Goal: Task Accomplishment & Management: Use online tool/utility

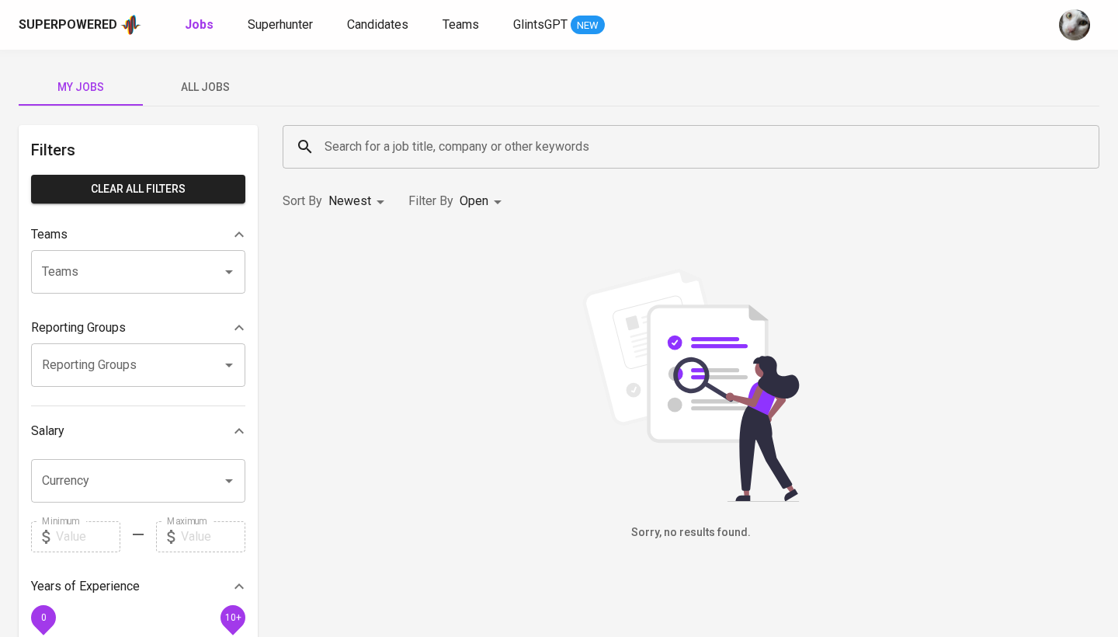
click at [211, 94] on span "All Jobs" at bounding box center [205, 87] width 106 height 19
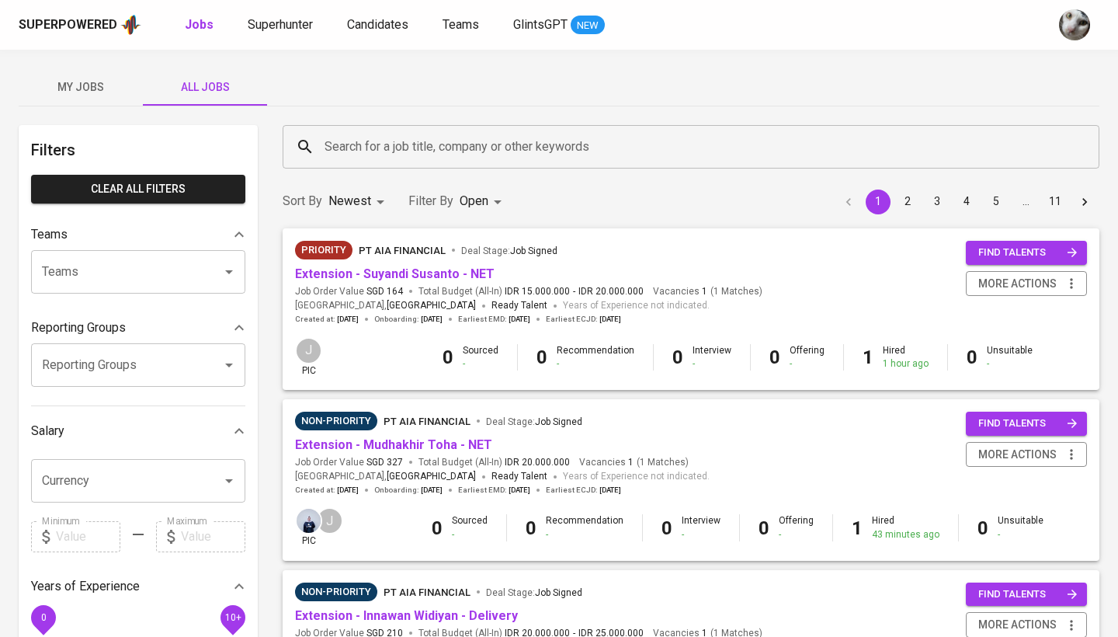
scroll to position [-1, 0]
click at [432, 146] on input "Search for a job title, company or other keywords" at bounding box center [695, 146] width 748 height 29
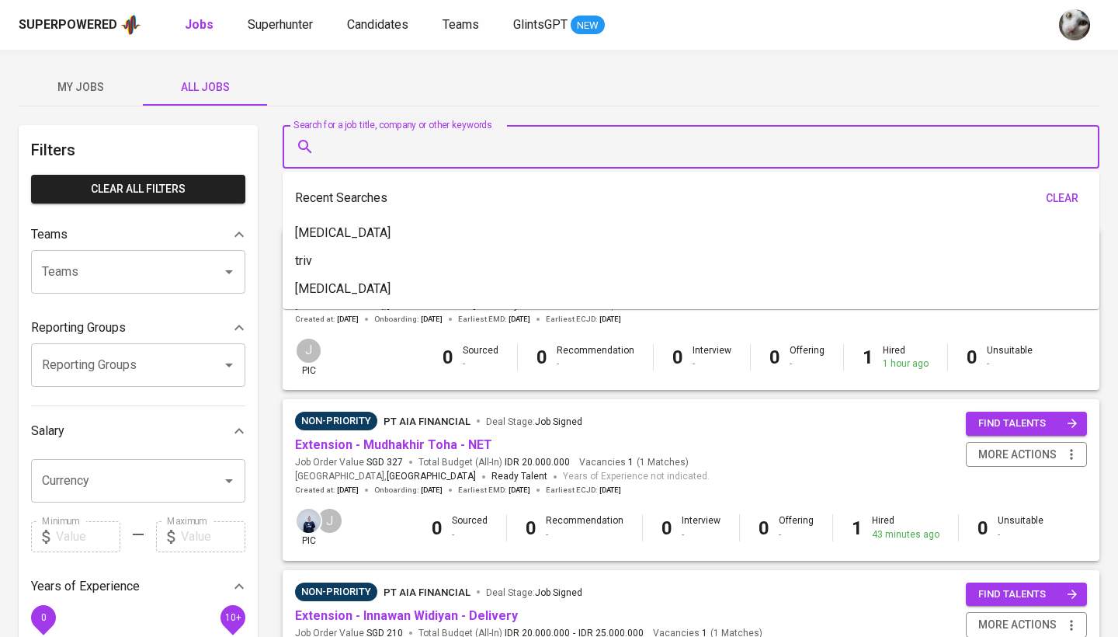
scroll to position [0, 0]
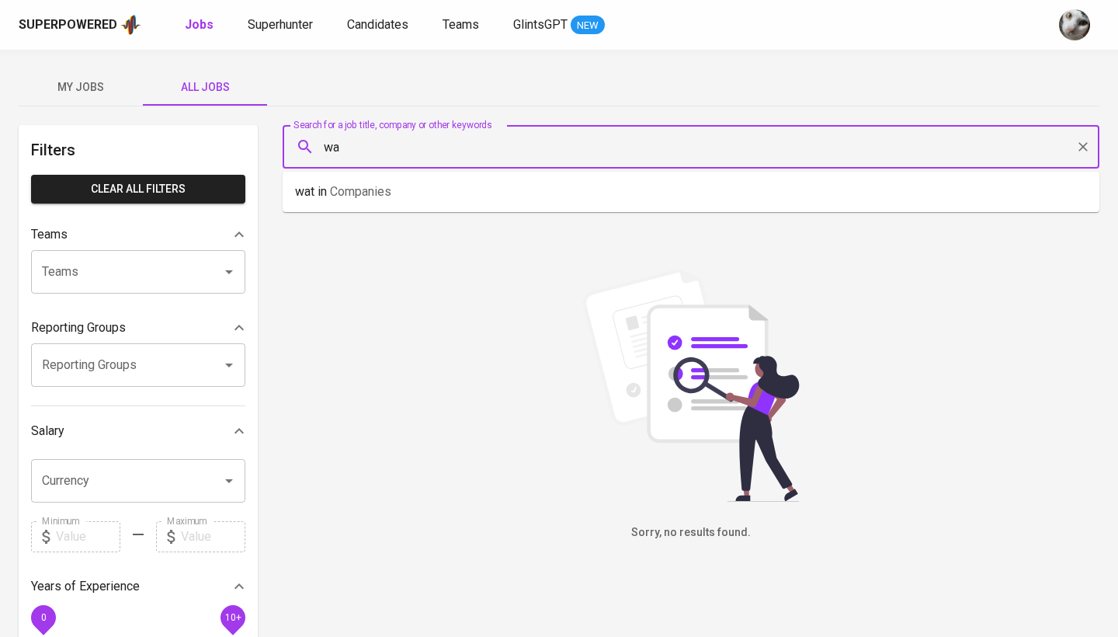
type input "w"
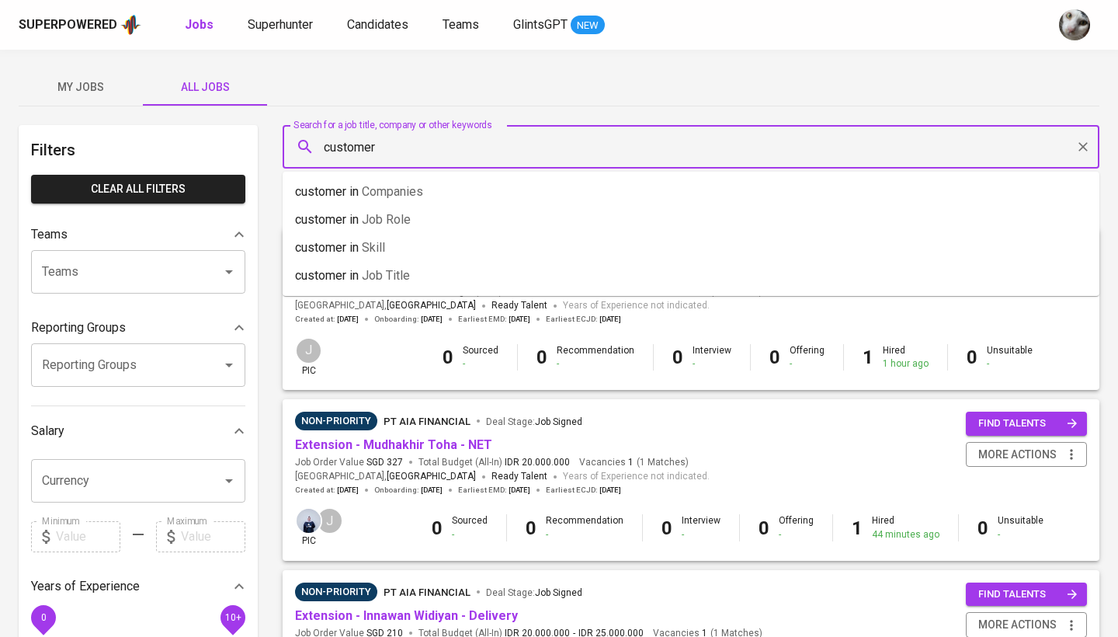
type input "customer"
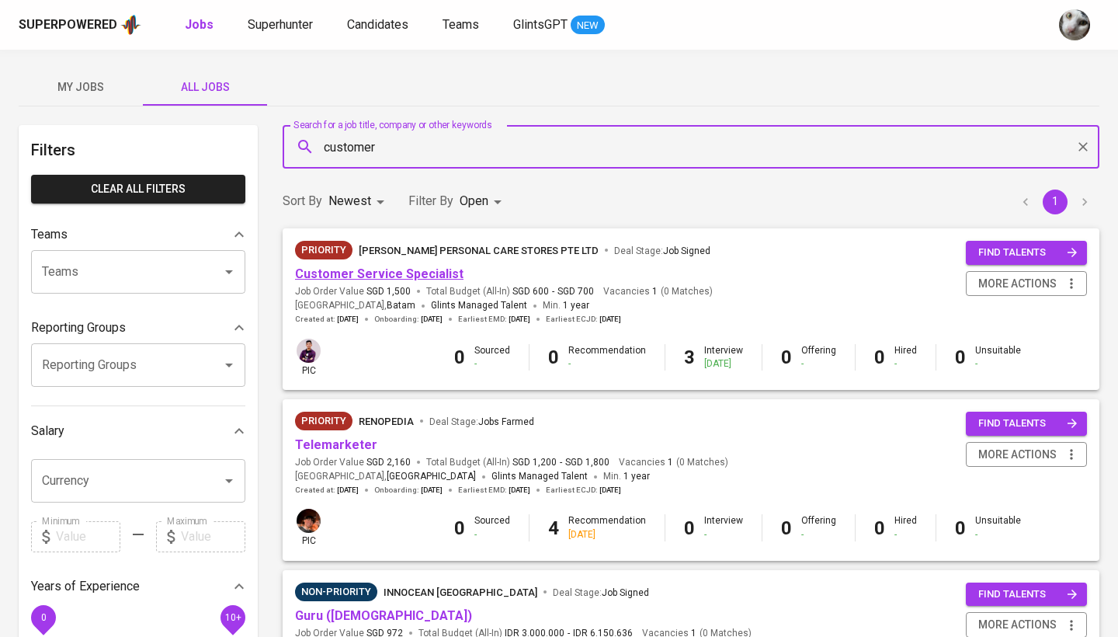
click at [403, 269] on link "Customer Service Specialist" at bounding box center [379, 273] width 168 height 15
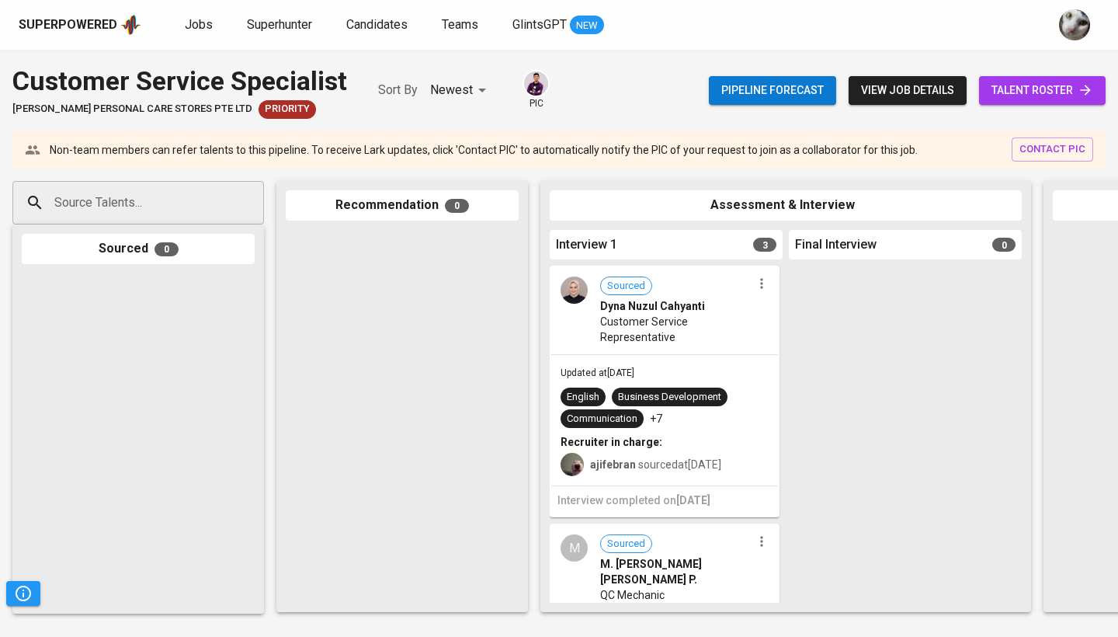
click at [186, 219] on div "Source Talents..." at bounding box center [138, 202] width 252 height 43
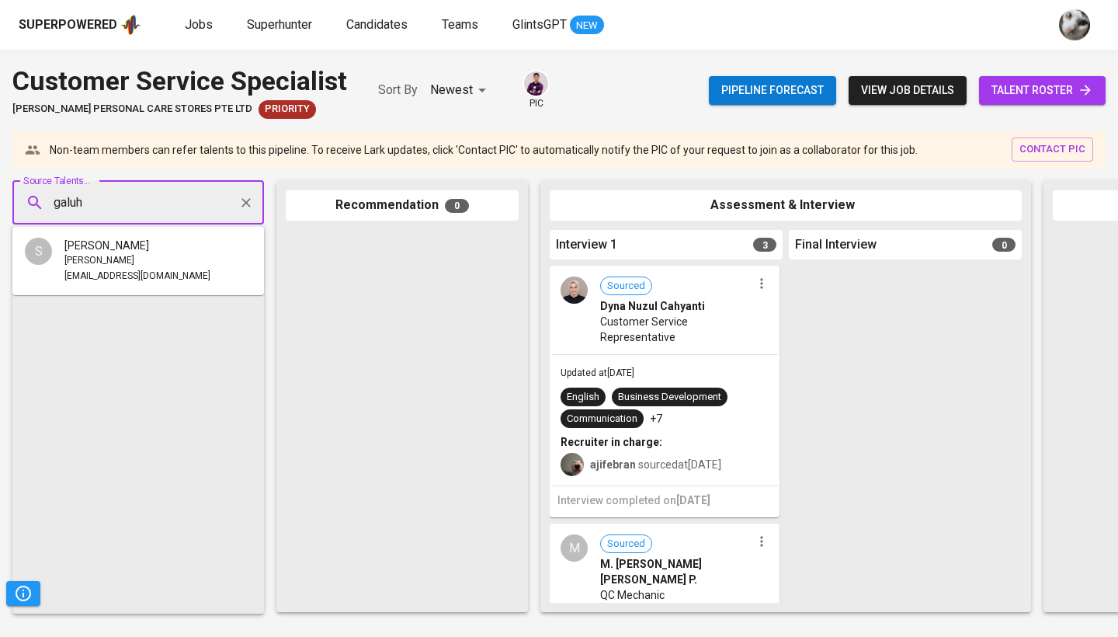
click at [161, 202] on input "galuh" at bounding box center [131, 202] width 163 height 29
paste input "[EMAIL_ADDRESS][DOMAIN_NAME]"
type input "[EMAIL_ADDRESS][DOMAIN_NAME]"
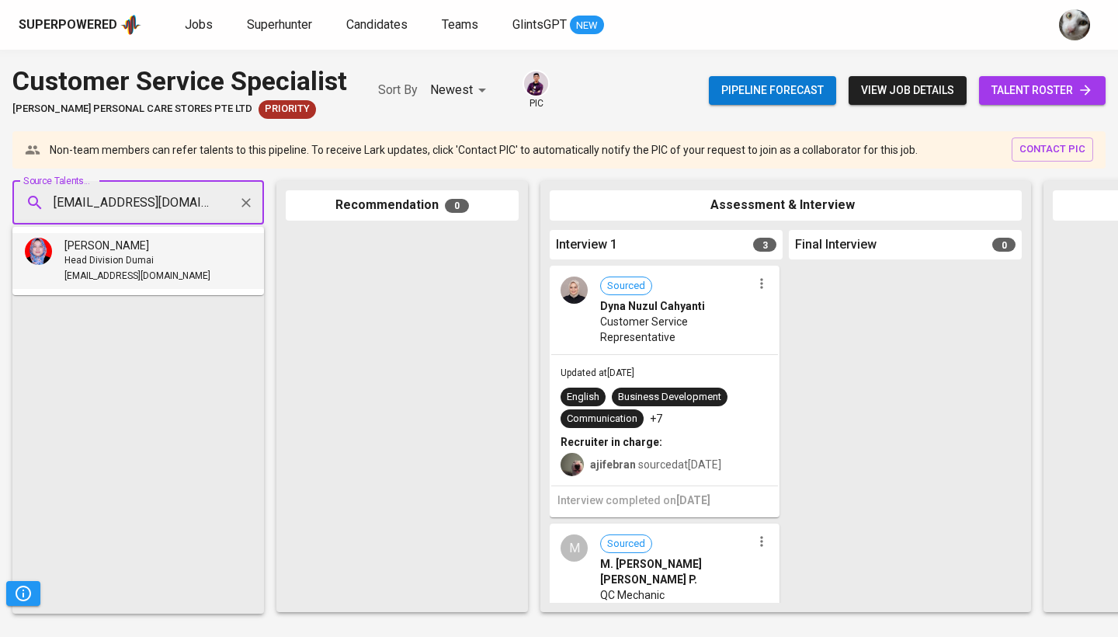
click at [163, 238] on div "[PERSON_NAME]" at bounding box center [137, 246] width 146 height 16
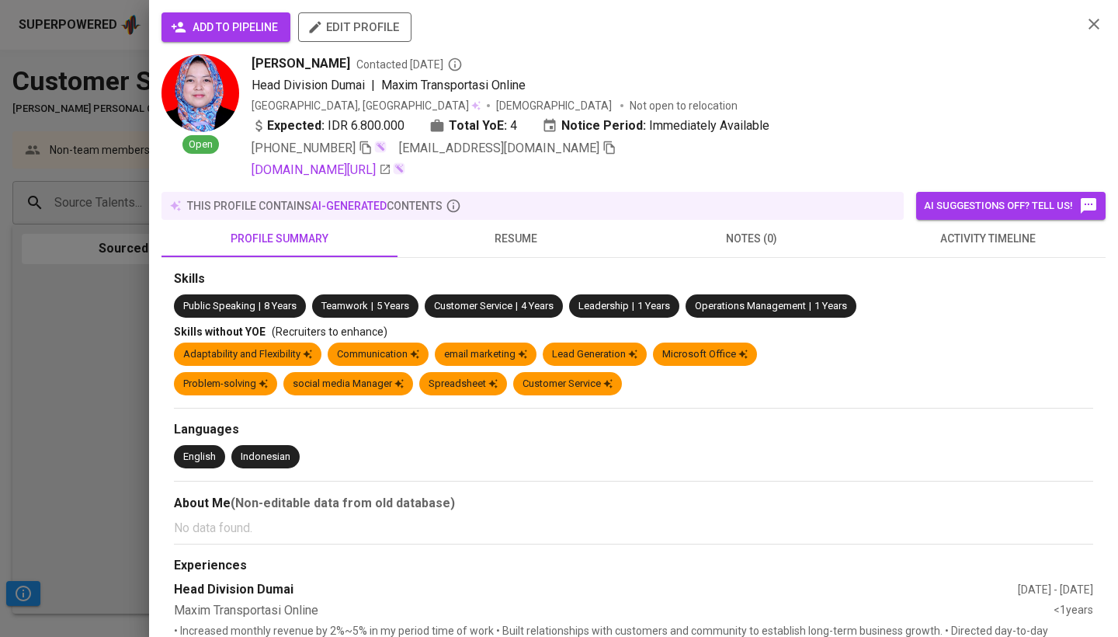
click at [244, 33] on span "add to pipeline" at bounding box center [226, 27] width 104 height 19
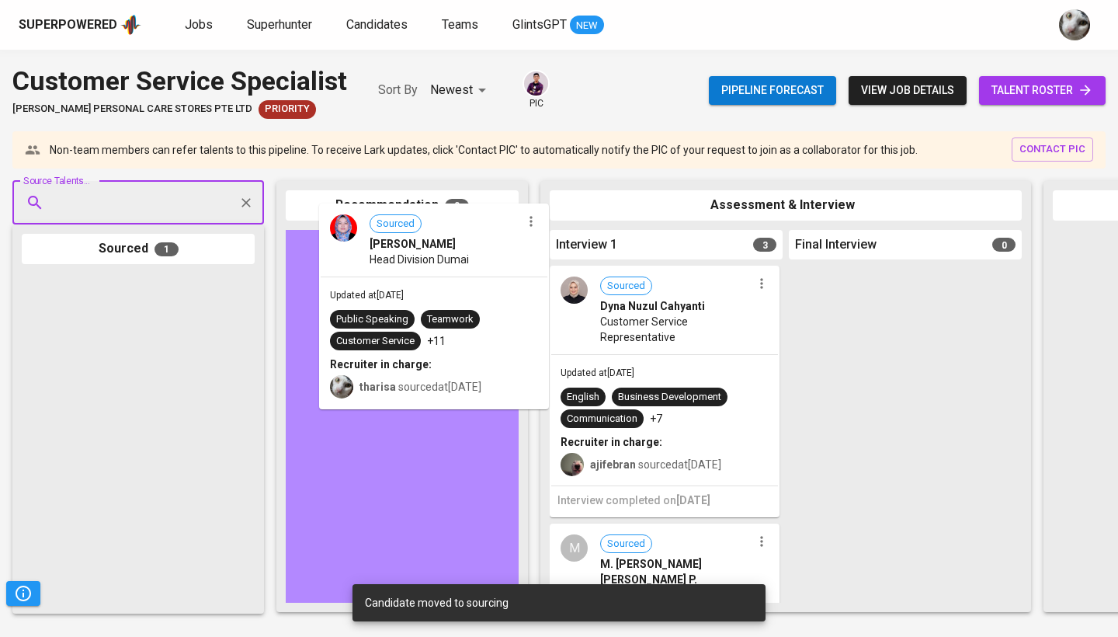
drag, startPoint x: 107, startPoint y: 415, endPoint x: 421, endPoint y: 345, distance: 321.3
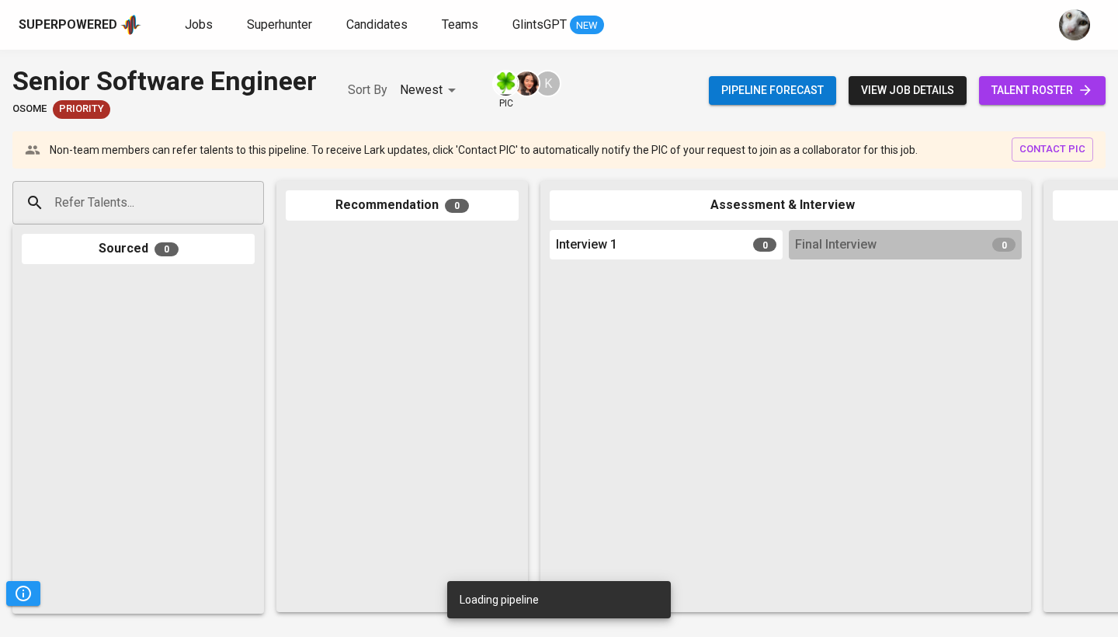
click at [198, 220] on div "Refer Talents..." at bounding box center [138, 202] width 252 height 43
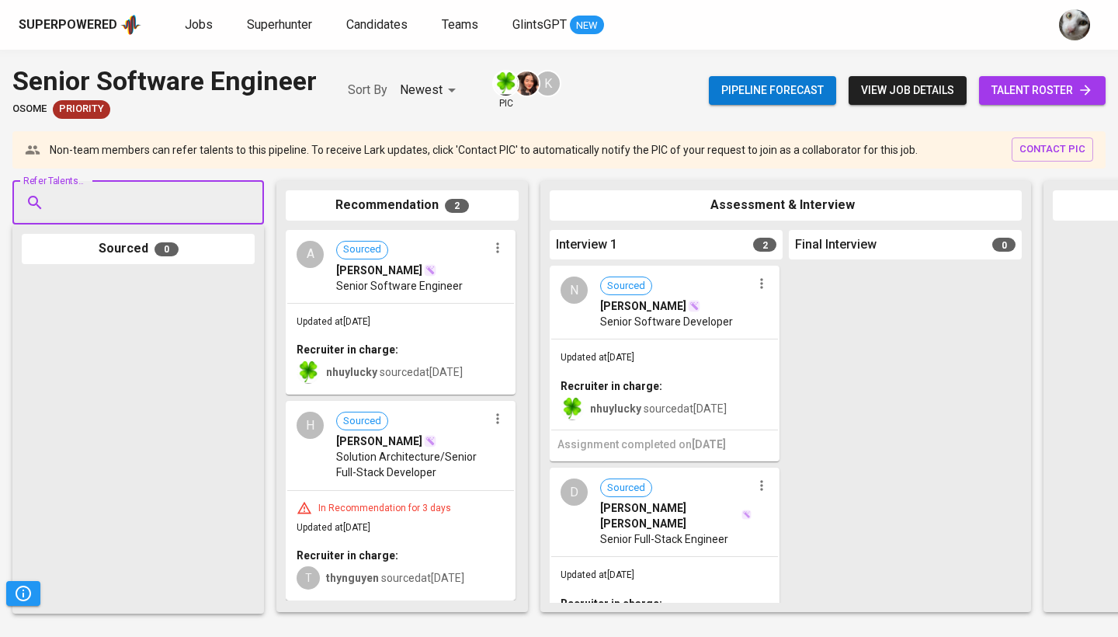
paste input "frendytrojan@gmail.com"
type input "frendytrojan@gmail.com"
click at [258, 179] on div "Refer Talents... frendytrojan@gmail.com Refer Talents... Sourced 0 Recommendati…" at bounding box center [924, 396] width 1848 height 456
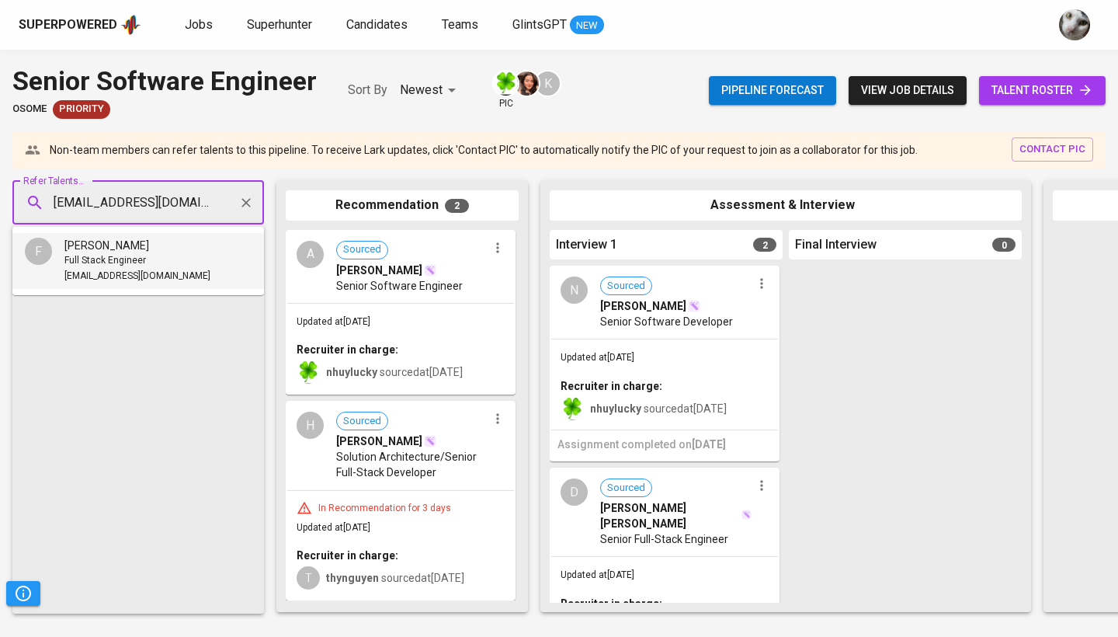
click at [185, 277] on li "F Frendy Lee Full Stack Engineer frendytrojan@gmail.com" at bounding box center [138, 261] width 252 height 56
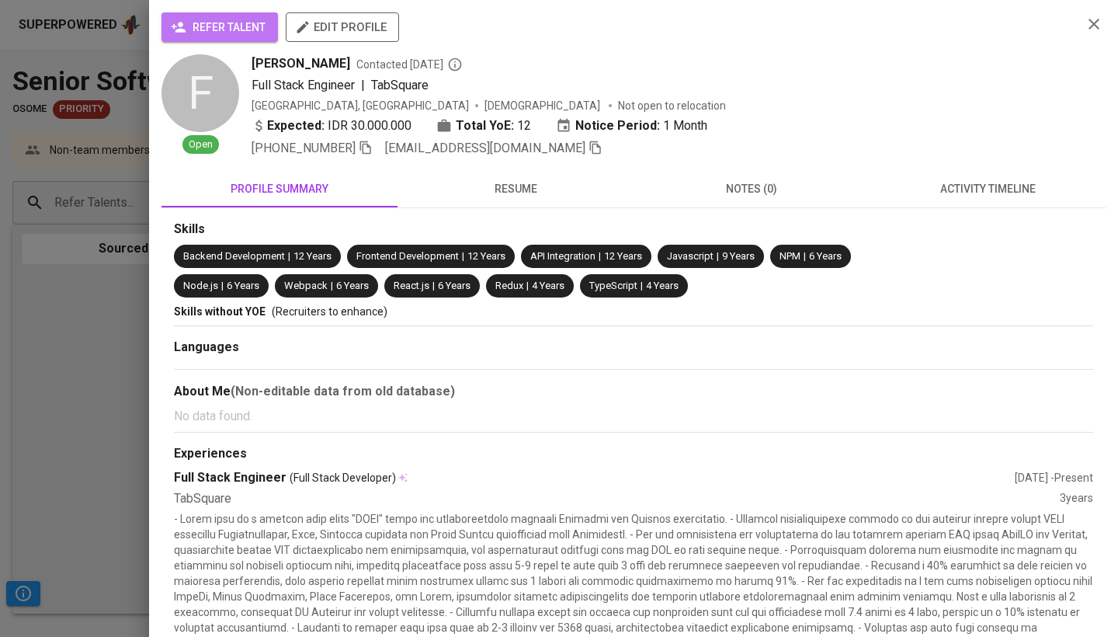
click at [247, 29] on span "refer talent" at bounding box center [220, 27] width 92 height 19
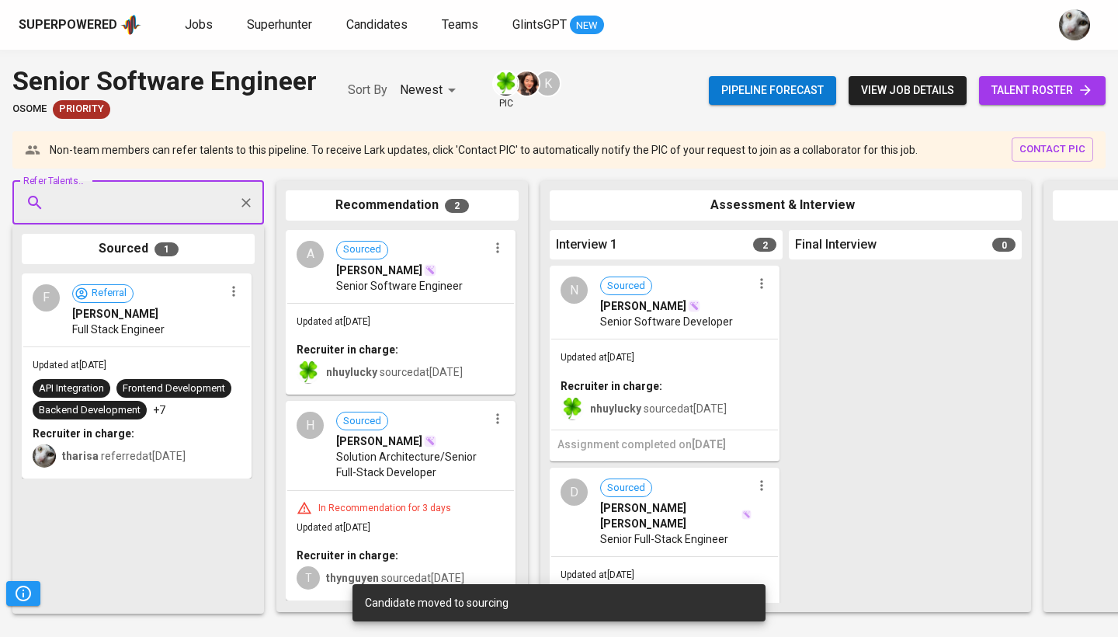
paste input "krisnata.panji@gmail.com"
type input "krisnata.panji@gmail.com"
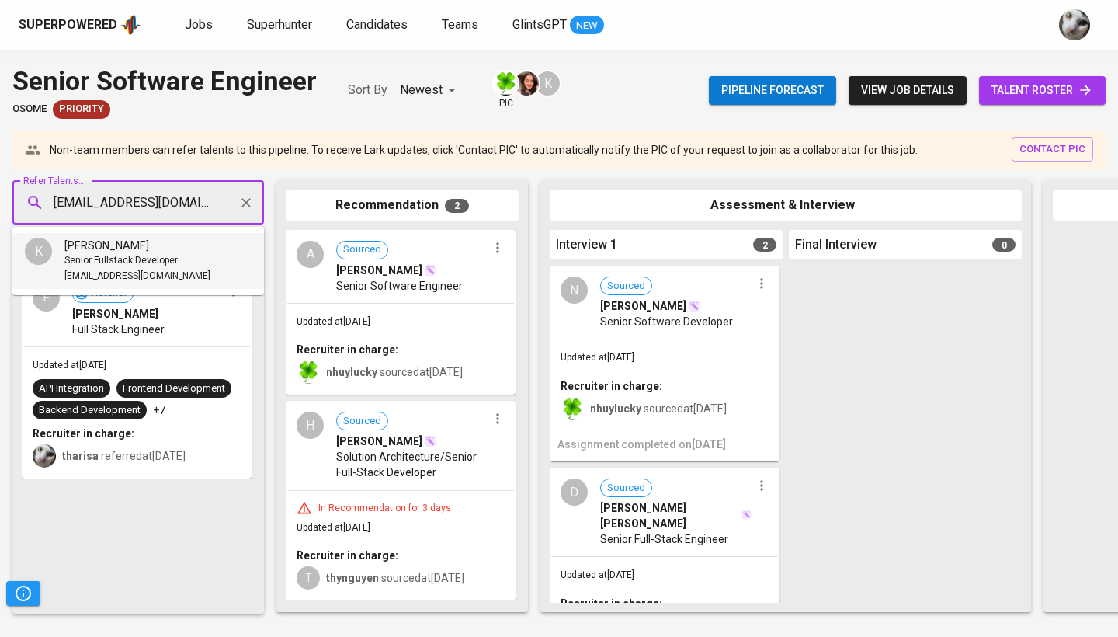
click at [171, 265] on span "Senior Fullstack Developer" at bounding box center [120, 261] width 113 height 16
